Goal: Task Accomplishment & Management: Use online tool/utility

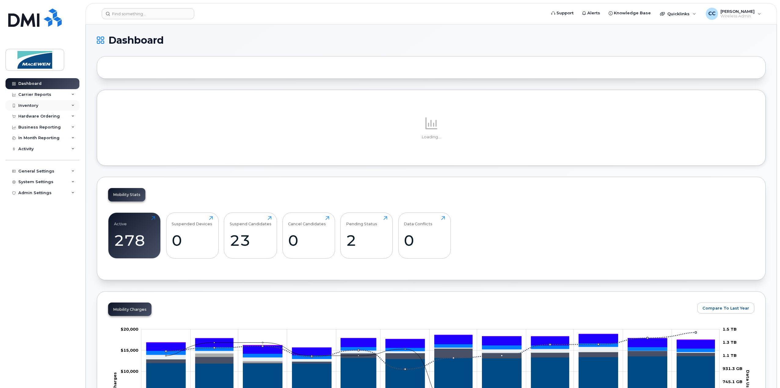
click at [21, 105] on div "Inventory" at bounding box center [28, 105] width 20 height 5
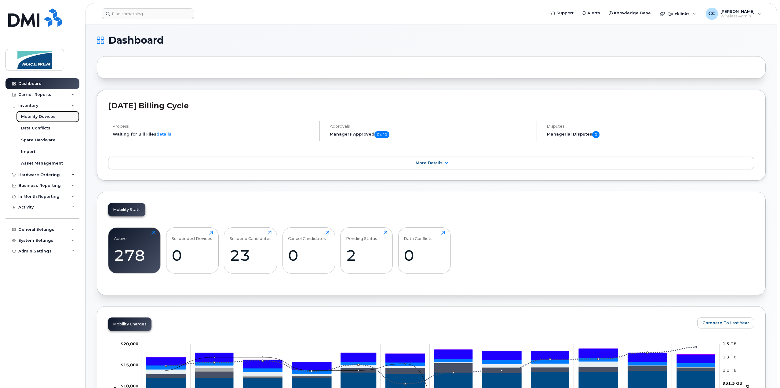
click at [24, 113] on link "Mobility Devices" at bounding box center [47, 117] width 63 height 12
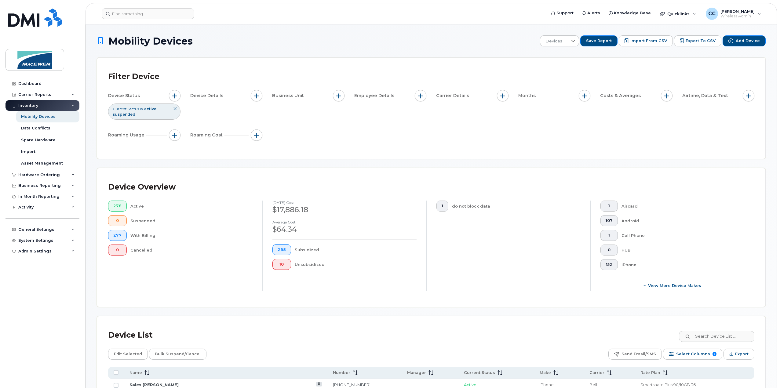
click at [690, 337] on icon at bounding box center [688, 337] width 4 height 4
click at [700, 336] on input at bounding box center [716, 336] width 76 height 11
type input "[PERSON_NAME]"
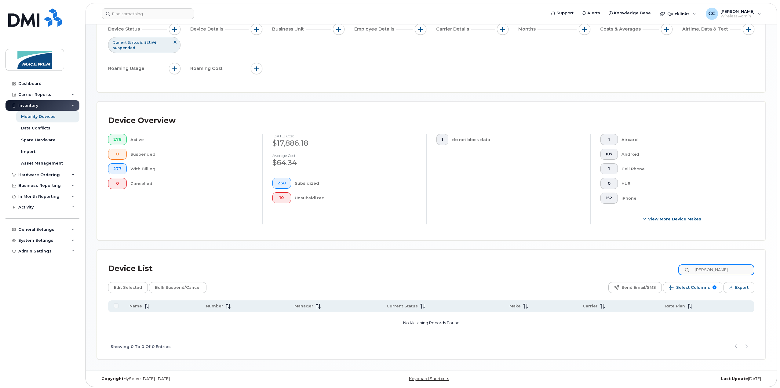
scroll to position [67, 0]
